Goal: Check status: Check status

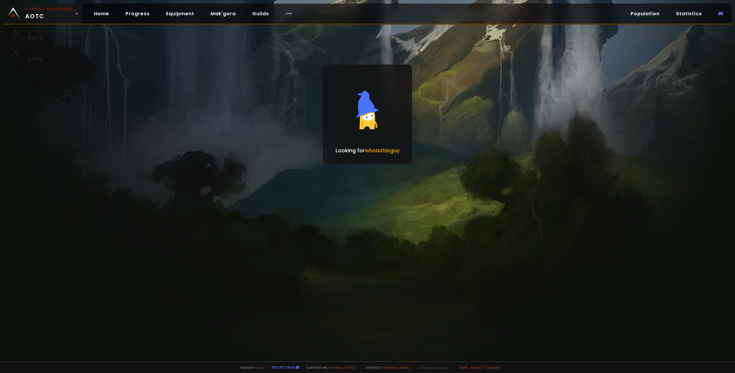
click at [65, 14] on span "Classic Hardcore AOTC" at bounding box center [48, 13] width 47 height 14
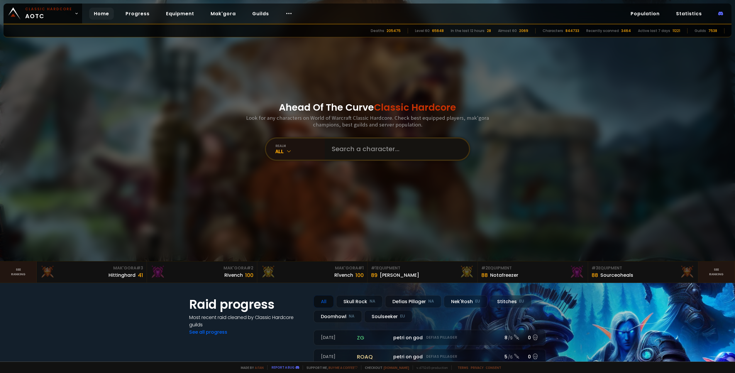
click at [379, 151] on input "text" at bounding box center [395, 148] width 134 height 21
type input "ahrii"
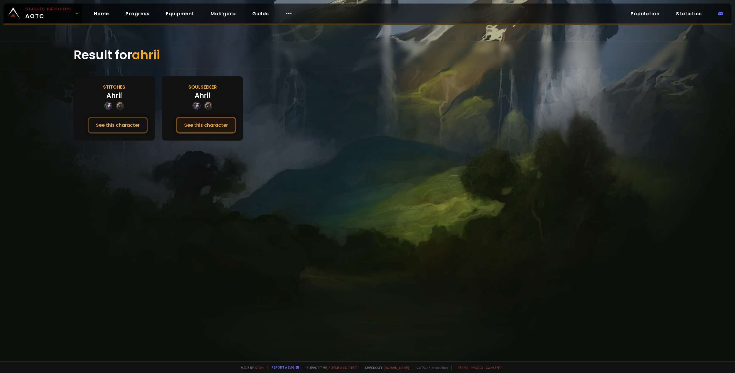
click at [221, 126] on button "See this character" at bounding box center [206, 125] width 60 height 17
